Goal: Information Seeking & Learning: Learn about a topic

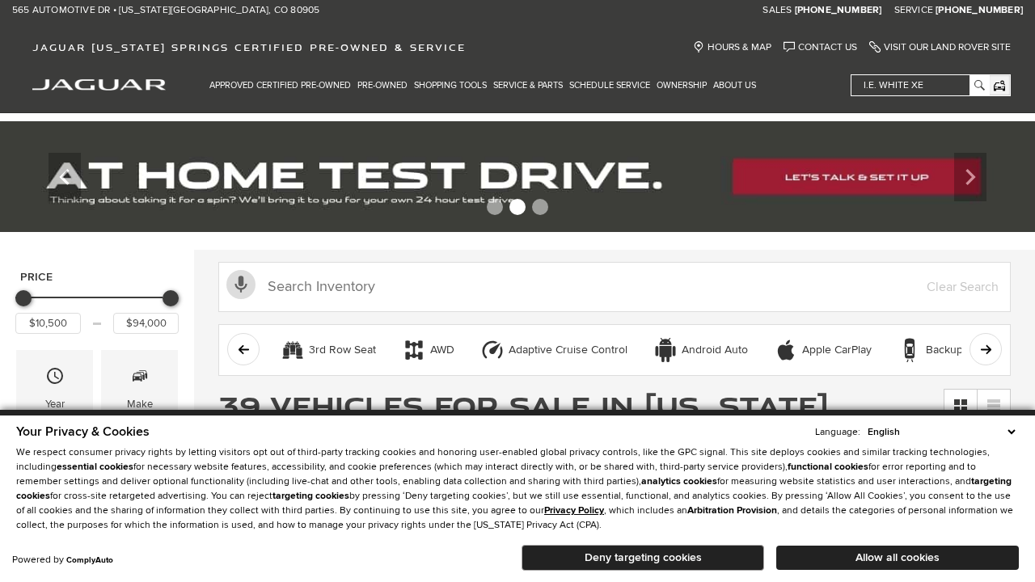
scroll to position [22, 0]
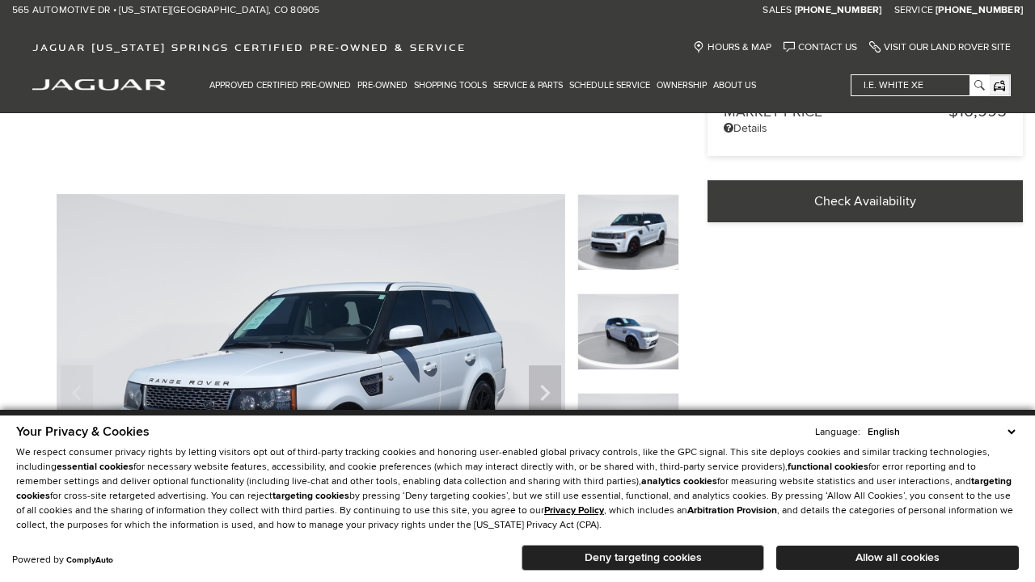
scroll to position [518, 0]
